Goal: Use online tool/utility: Use online tool/utility

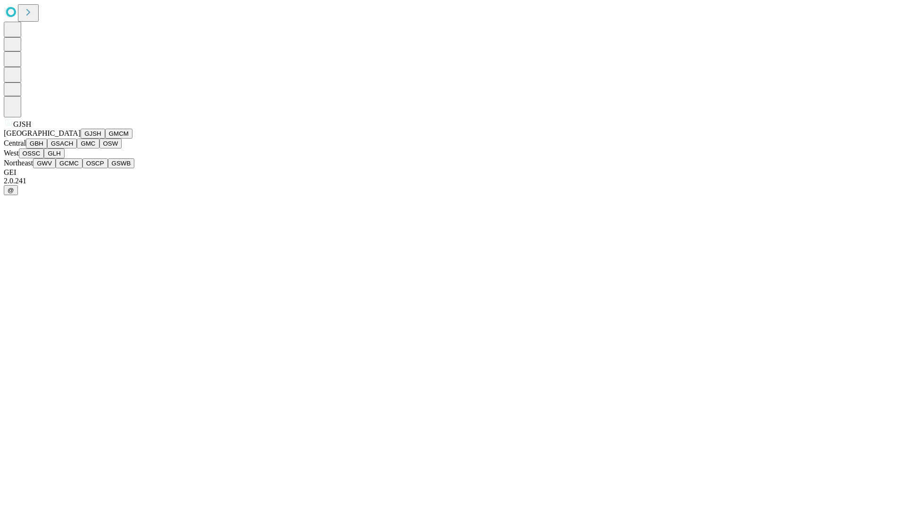
click at [81, 139] on button "GJSH" at bounding box center [93, 134] width 25 height 10
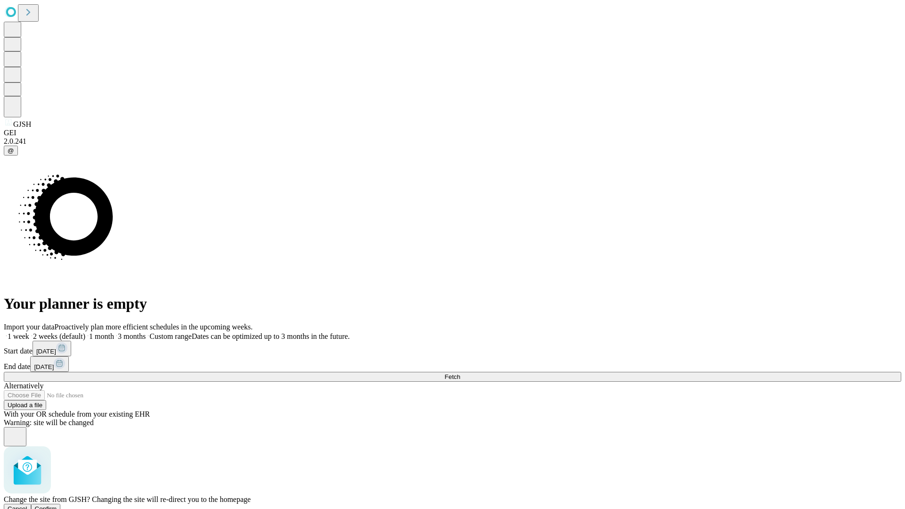
click at [57, 505] on span "Confirm" at bounding box center [46, 508] width 22 height 7
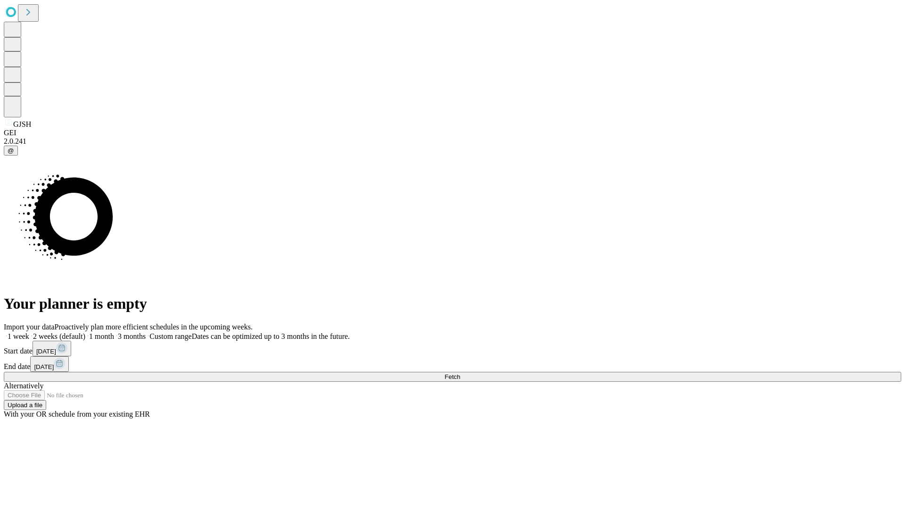
click at [114, 332] on label "1 month" at bounding box center [99, 336] width 29 height 8
click at [460, 373] on span "Fetch" at bounding box center [452, 376] width 16 height 7
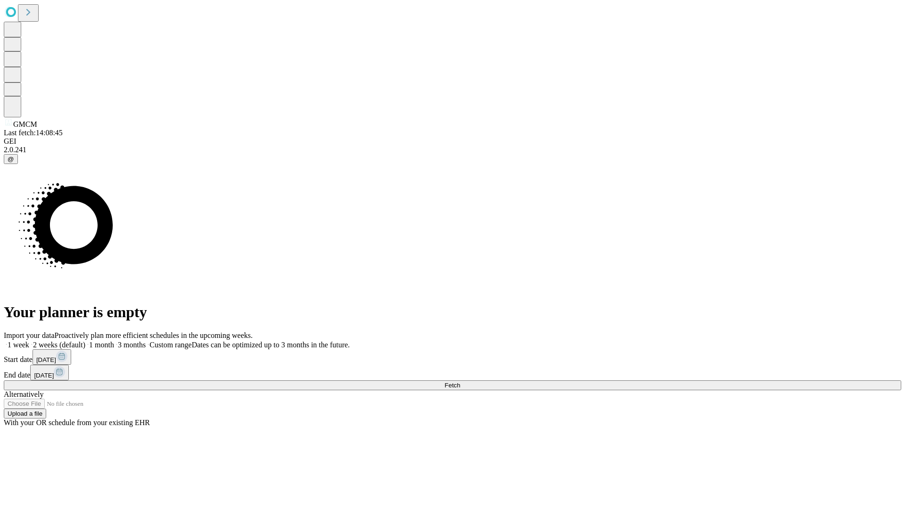
click at [114, 341] on label "1 month" at bounding box center [99, 345] width 29 height 8
click at [460, 382] on span "Fetch" at bounding box center [452, 385] width 16 height 7
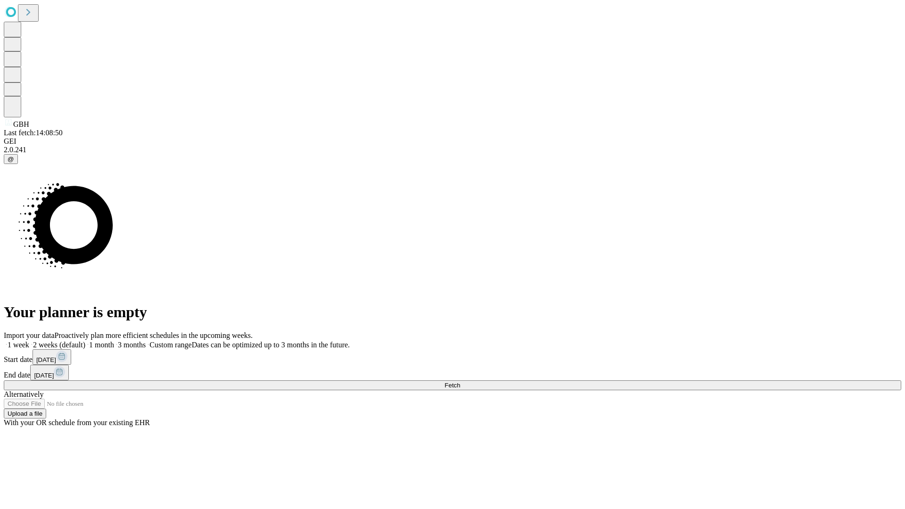
click at [460, 382] on span "Fetch" at bounding box center [452, 385] width 16 height 7
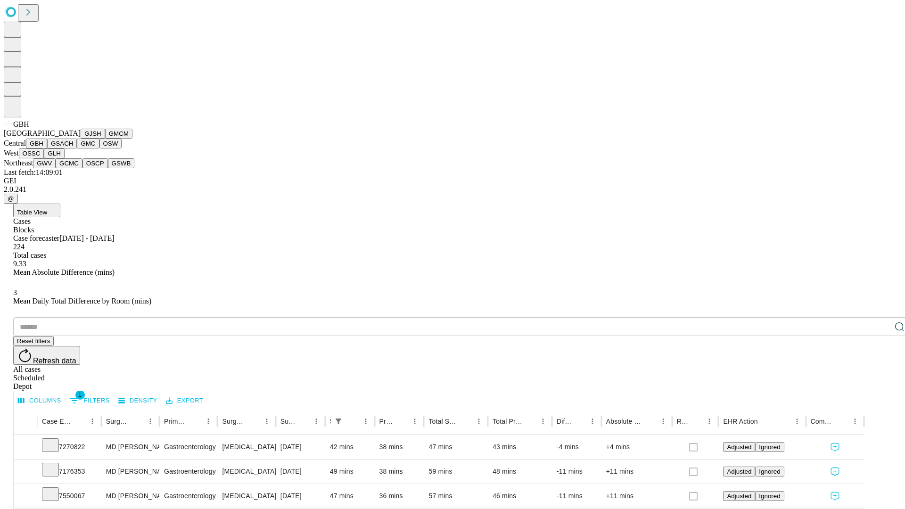
click at [73, 148] on button "GSACH" at bounding box center [62, 144] width 30 height 10
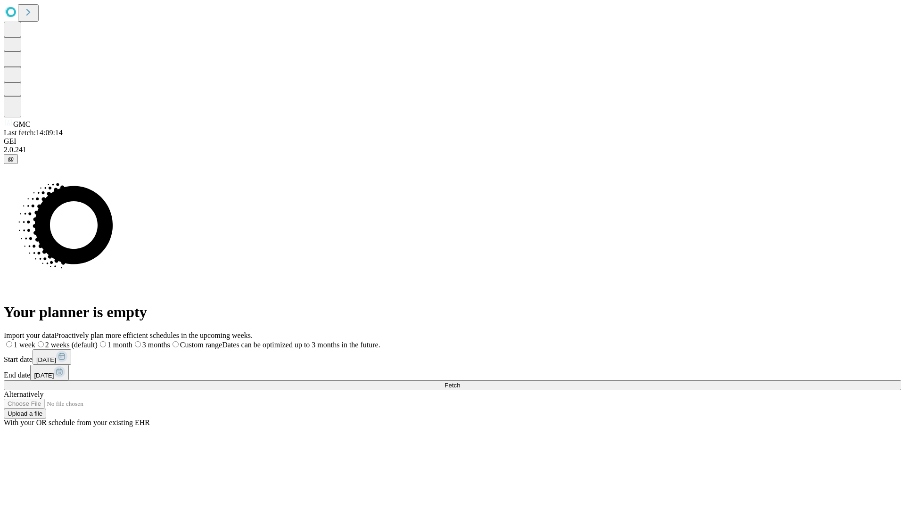
click at [460, 382] on span "Fetch" at bounding box center [452, 385] width 16 height 7
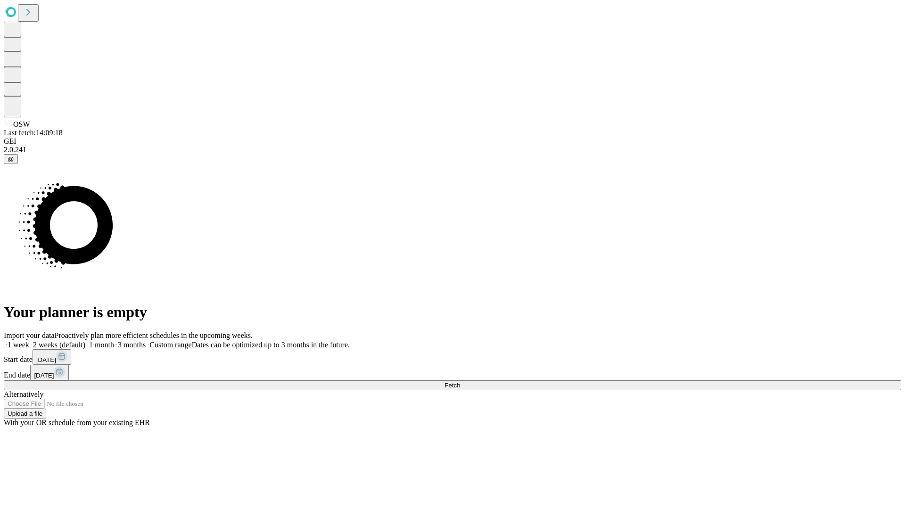
click at [460, 382] on span "Fetch" at bounding box center [452, 385] width 16 height 7
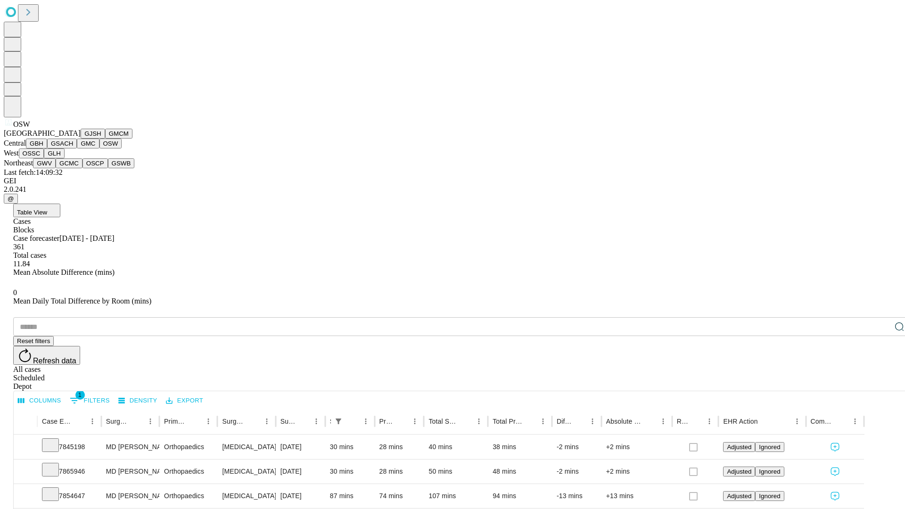
click at [44, 158] on button "OSSC" at bounding box center [31, 153] width 25 height 10
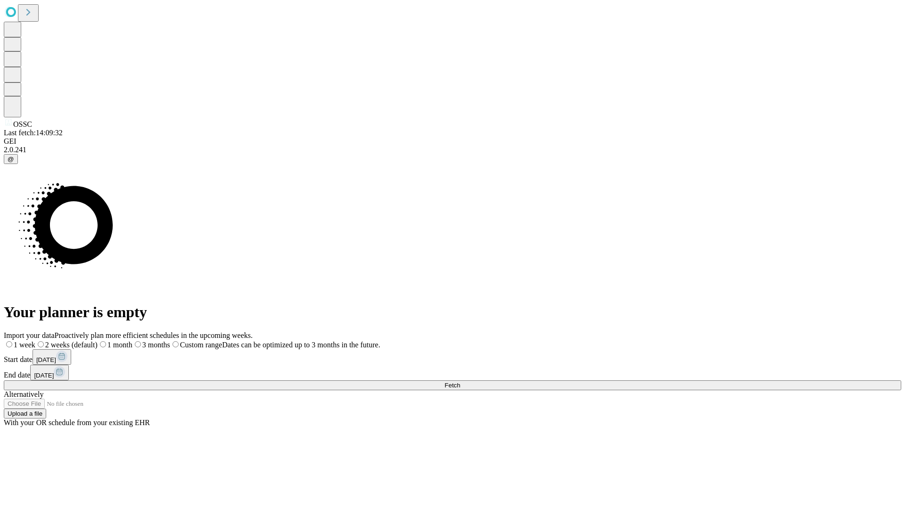
click at [132, 341] on label "1 month" at bounding box center [115, 345] width 35 height 8
click at [460, 382] on span "Fetch" at bounding box center [452, 385] width 16 height 7
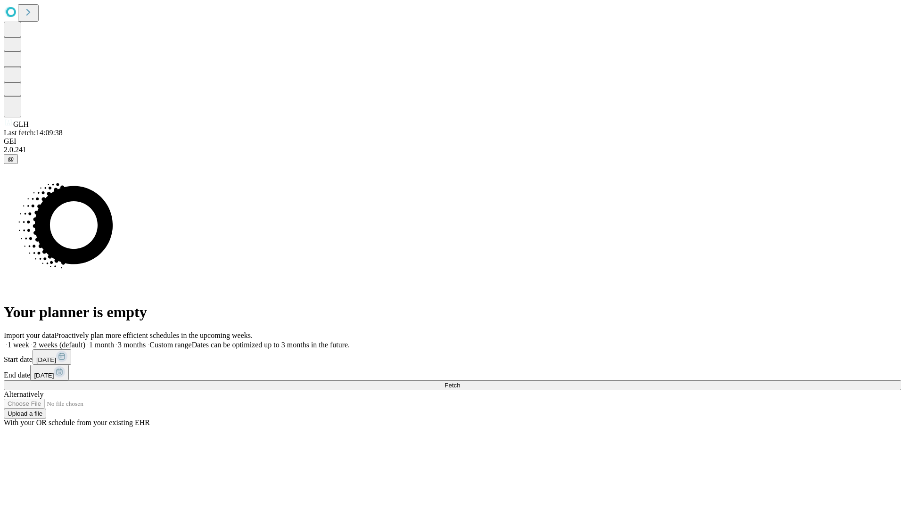
click at [114, 341] on label "1 month" at bounding box center [99, 345] width 29 height 8
click at [460, 382] on span "Fetch" at bounding box center [452, 385] width 16 height 7
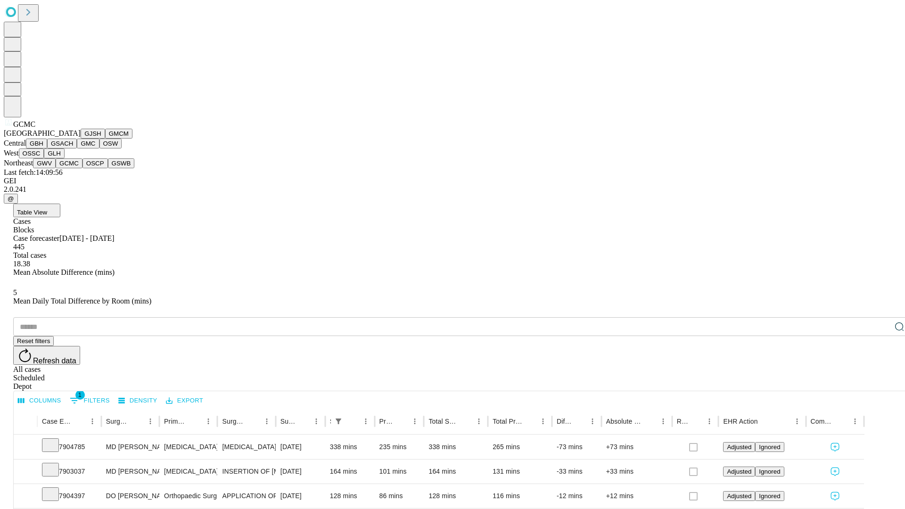
click at [82, 168] on button "OSCP" at bounding box center [94, 163] width 25 height 10
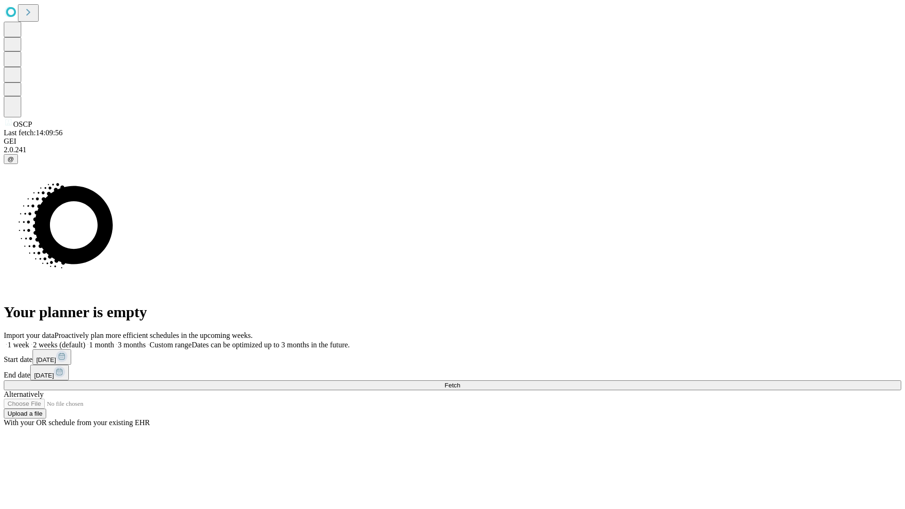
click at [114, 341] on label "1 month" at bounding box center [99, 345] width 29 height 8
click at [460, 382] on span "Fetch" at bounding box center [452, 385] width 16 height 7
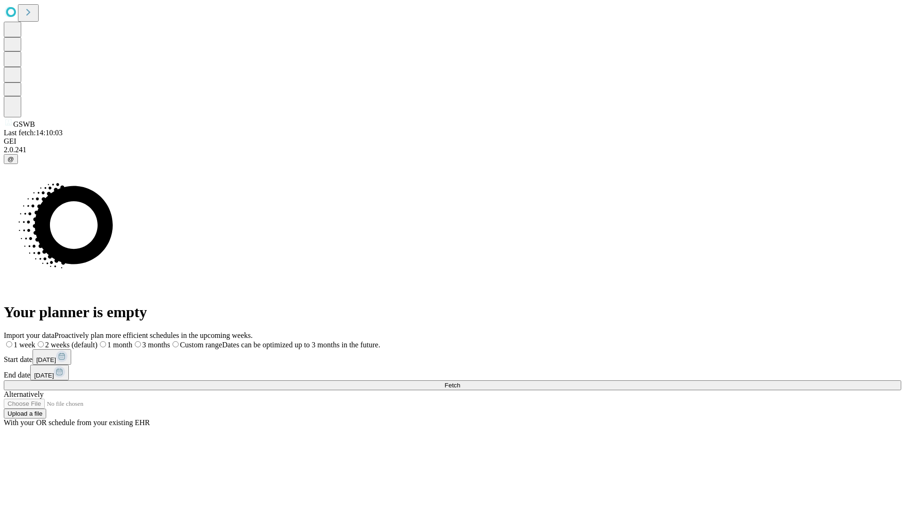
click at [460, 382] on span "Fetch" at bounding box center [452, 385] width 16 height 7
